Goal: Leave review/rating: Leave review/rating

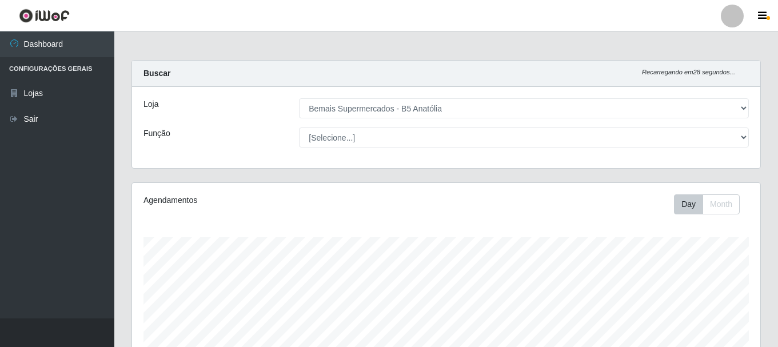
select select "405"
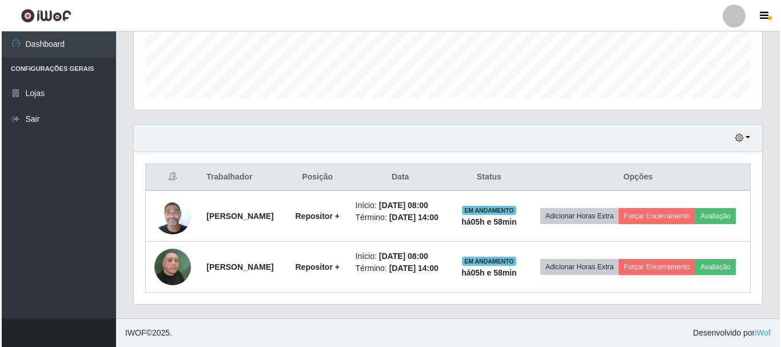
scroll to position [237, 628]
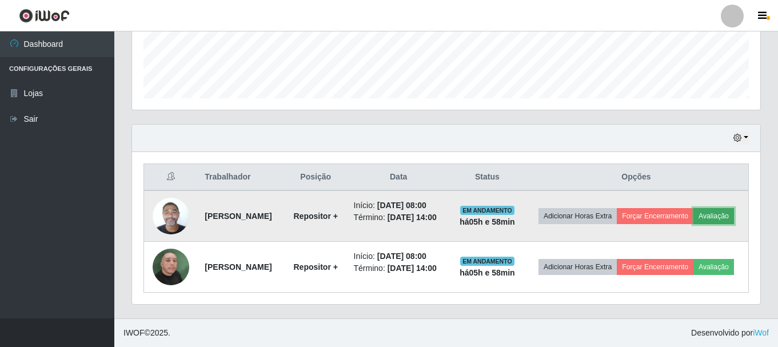
click at [709, 213] on button "Avaliação" at bounding box center [713, 216] width 41 height 16
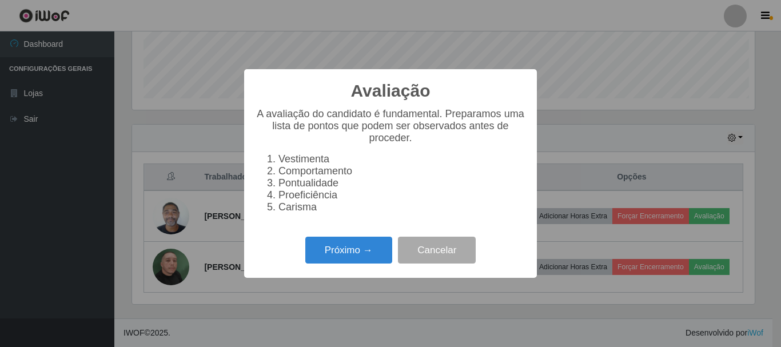
scroll to position [237, 622]
click at [373, 249] on button "Próximo →" at bounding box center [348, 250] width 87 height 27
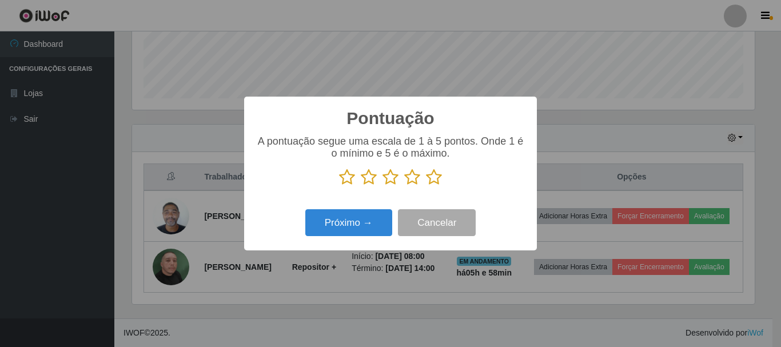
scroll to position [571153, 570768]
click at [430, 182] on icon at bounding box center [434, 177] width 16 height 17
click at [426, 186] on input "radio" at bounding box center [426, 186] width 0 height 0
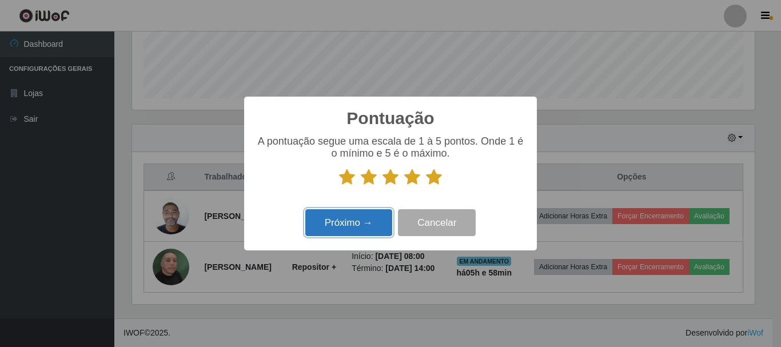
click at [349, 225] on button "Próximo →" at bounding box center [348, 222] width 87 height 27
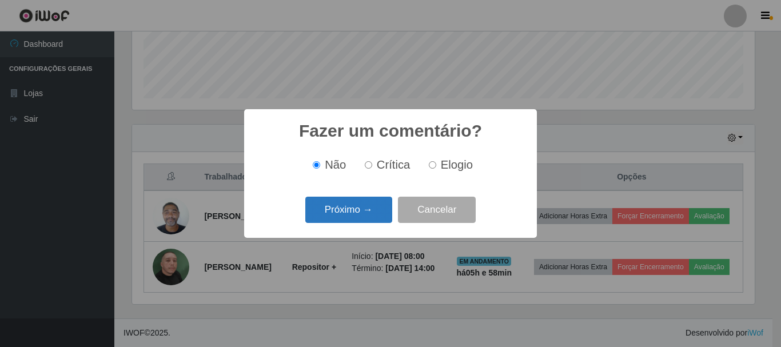
click at [366, 214] on button "Próximo →" at bounding box center [348, 210] width 87 height 27
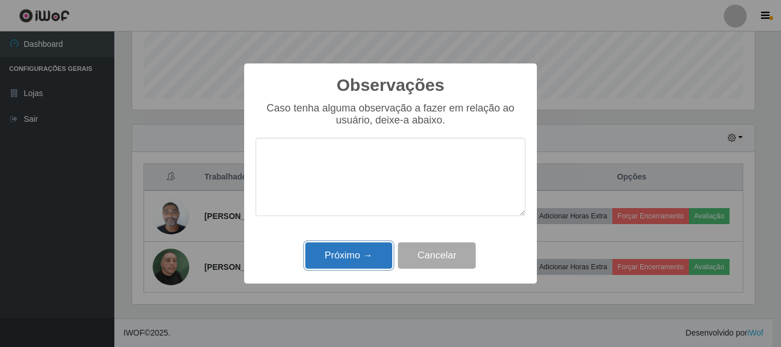
click at [357, 261] on button "Próximo →" at bounding box center [348, 255] width 87 height 27
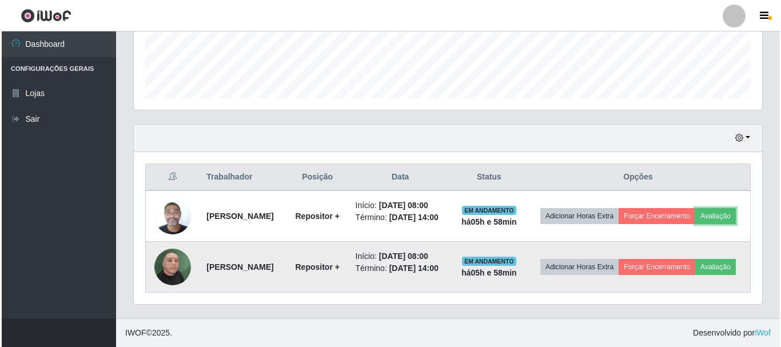
scroll to position [237, 628]
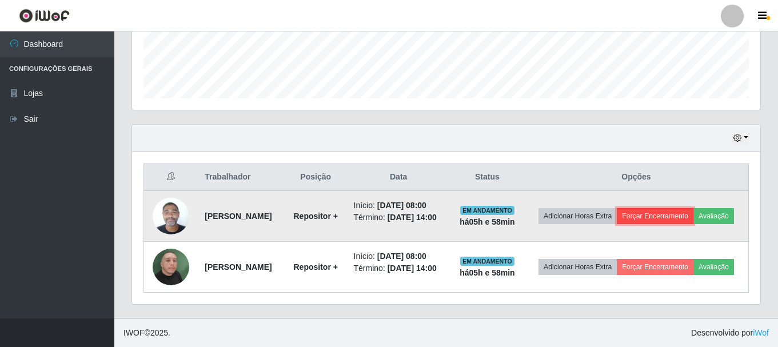
click at [647, 214] on button "Forçar Encerramento" at bounding box center [655, 216] width 77 height 16
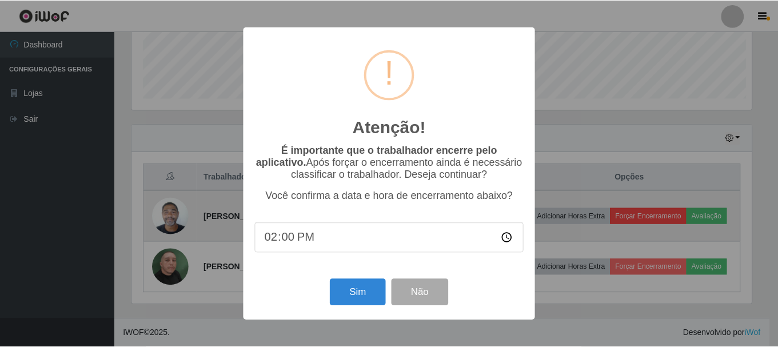
scroll to position [237, 622]
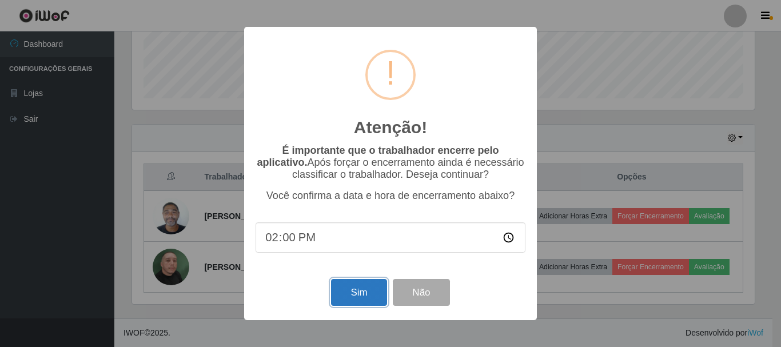
click at [369, 291] on button "Sim" at bounding box center [358, 292] width 55 height 27
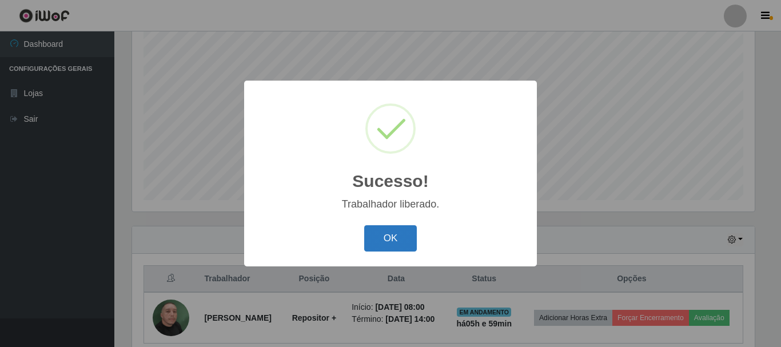
click at [383, 247] on button "OK" at bounding box center [390, 238] width 53 height 27
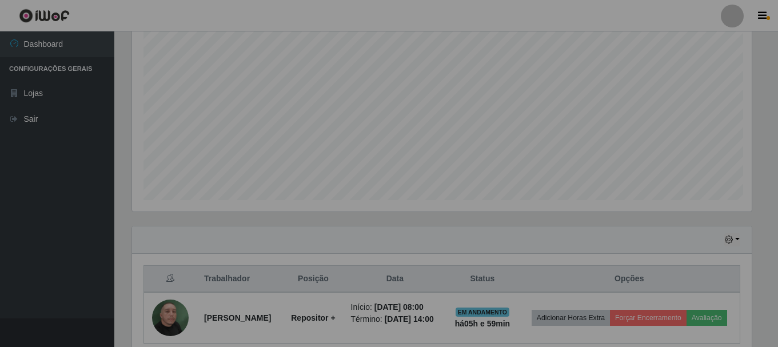
scroll to position [237, 628]
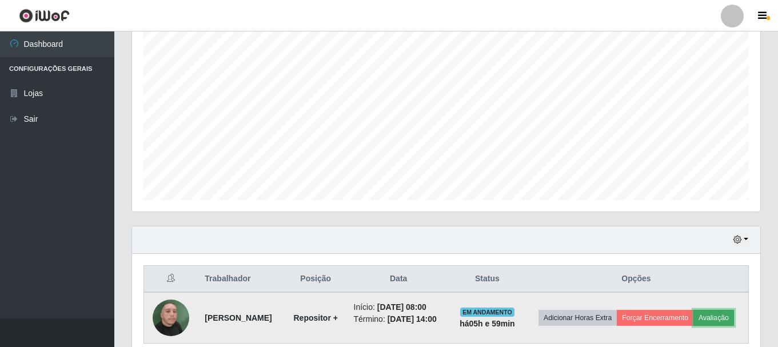
click at [718, 321] on button "Avaliação" at bounding box center [713, 318] width 41 height 16
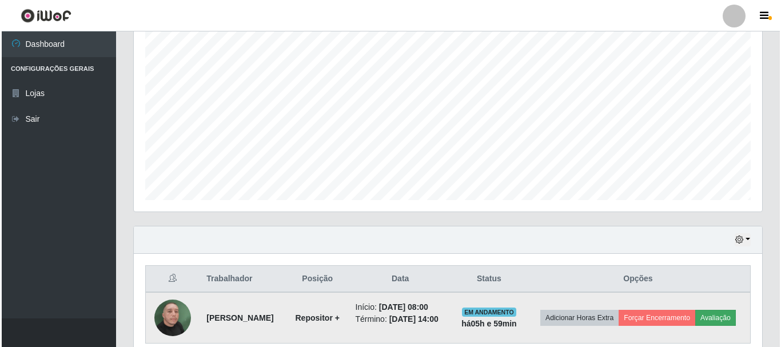
scroll to position [237, 622]
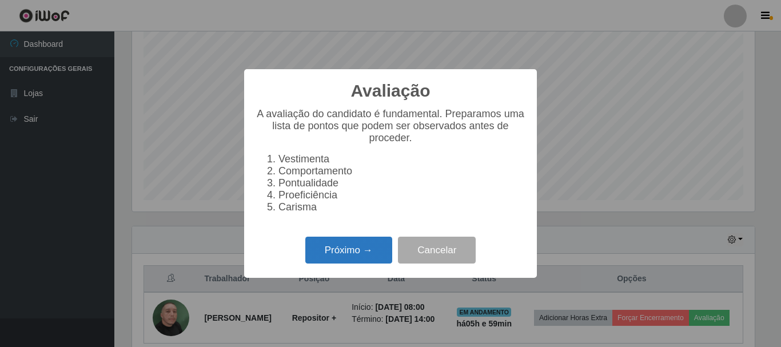
click at [379, 263] on button "Próximo →" at bounding box center [348, 250] width 87 height 27
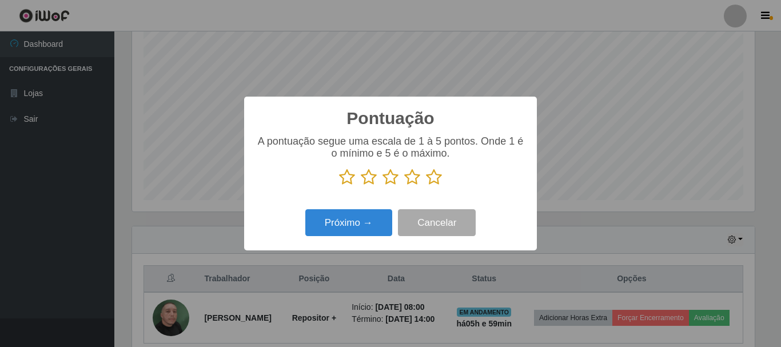
scroll to position [571153, 570768]
click at [438, 177] on icon at bounding box center [434, 177] width 16 height 17
click at [426, 186] on input "radio" at bounding box center [426, 186] width 0 height 0
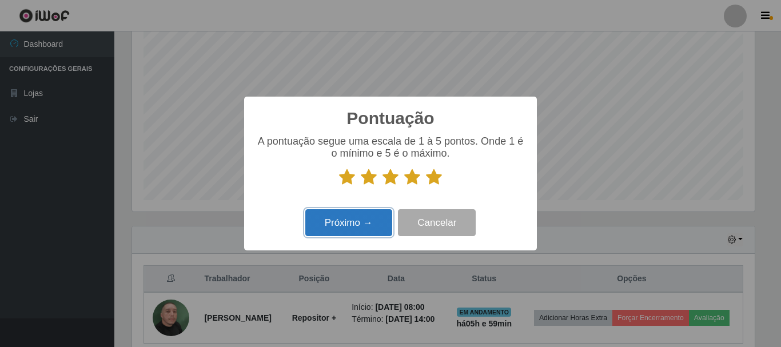
click at [342, 227] on button "Próximo →" at bounding box center [348, 222] width 87 height 27
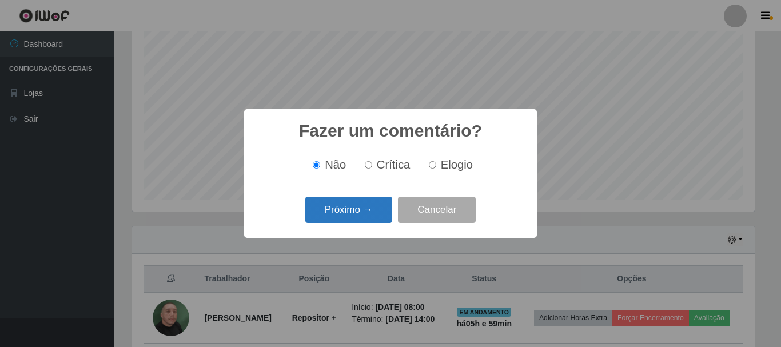
click at [364, 215] on button "Próximo →" at bounding box center [348, 210] width 87 height 27
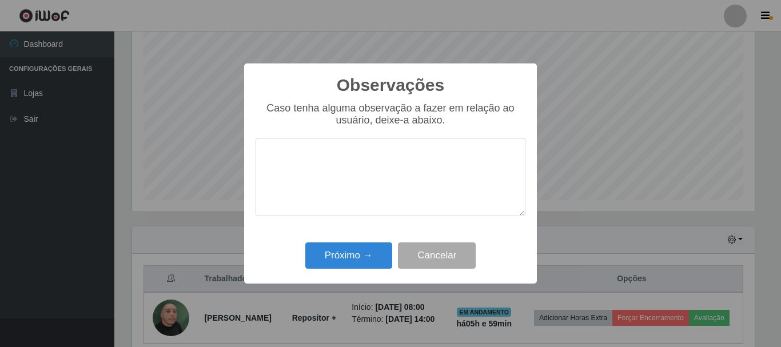
click at [348, 271] on div "Próximo → Cancelar" at bounding box center [390, 255] width 270 height 33
click at [367, 269] on button "Próximo →" at bounding box center [348, 255] width 87 height 27
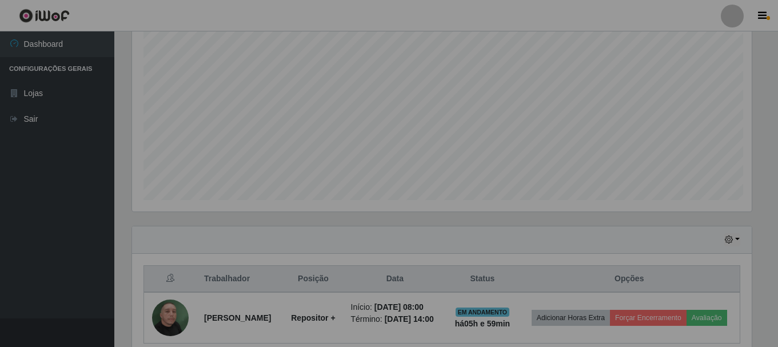
scroll to position [237, 628]
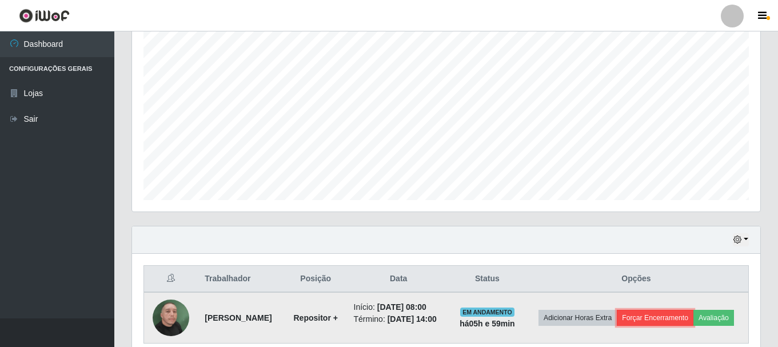
click at [631, 313] on button "Forçar Encerramento" at bounding box center [655, 318] width 77 height 16
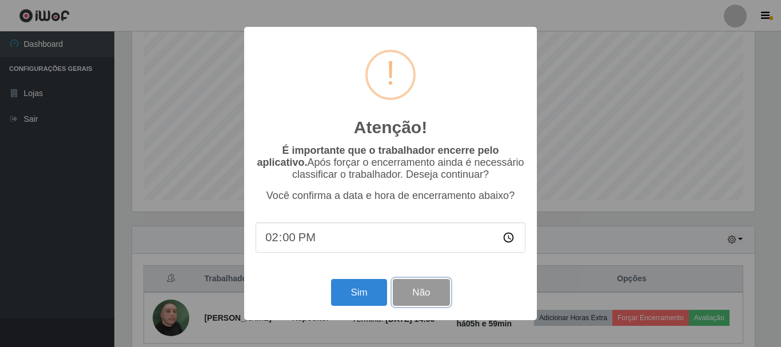
click at [395, 299] on button "Não" at bounding box center [421, 292] width 57 height 27
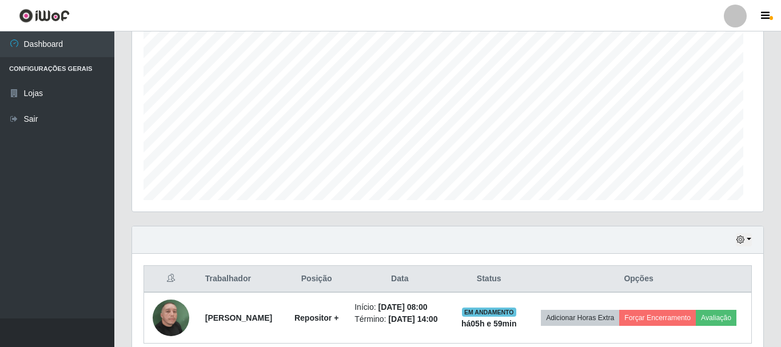
scroll to position [237, 628]
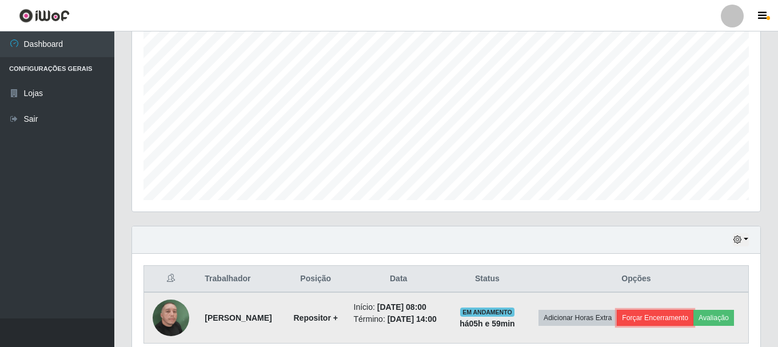
click at [683, 315] on button "Forçar Encerramento" at bounding box center [655, 318] width 77 height 16
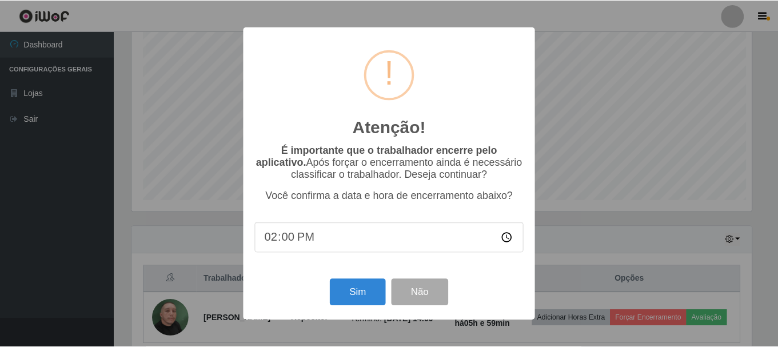
scroll to position [0, 0]
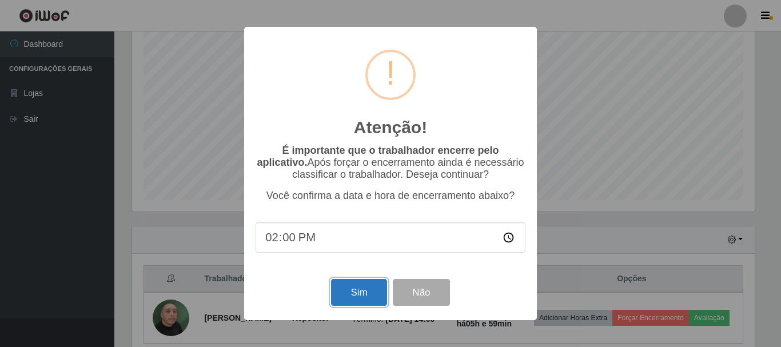
click at [362, 303] on button "Sim" at bounding box center [358, 292] width 55 height 27
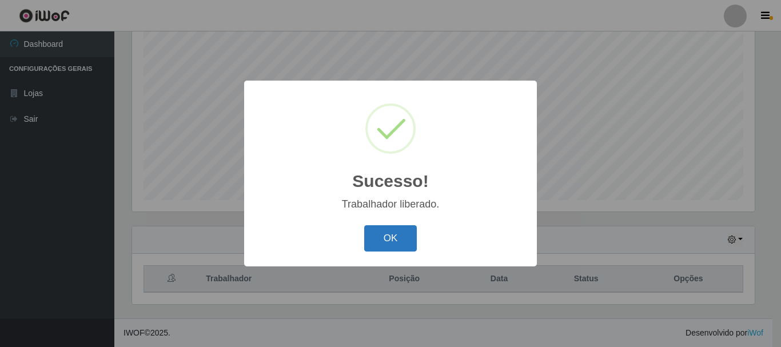
click at [395, 243] on button "OK" at bounding box center [390, 238] width 53 height 27
